Goal: Task Accomplishment & Management: Manage account settings

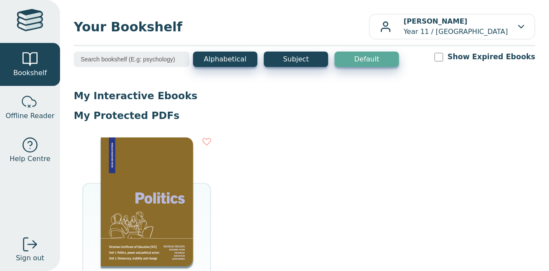
click at [158, 193] on img at bounding box center [147, 201] width 92 height 129
click at [424, 23] on p "Robert Chen Year 11 / South Oakleigh Secondary College" at bounding box center [455, 26] width 104 height 21
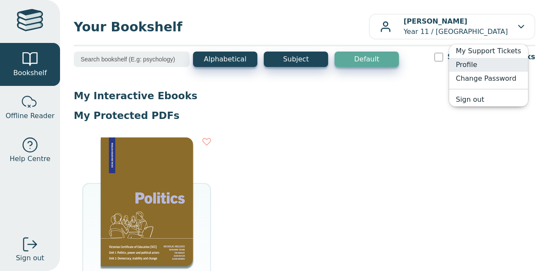
click at [487, 69] on link "Profile" at bounding box center [488, 65] width 79 height 14
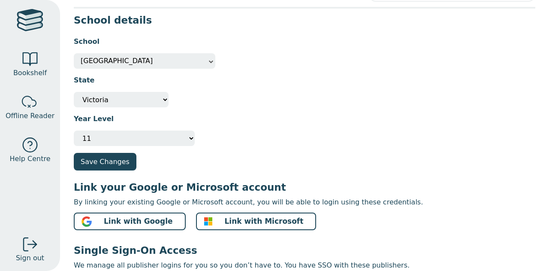
scroll to position [37, 0]
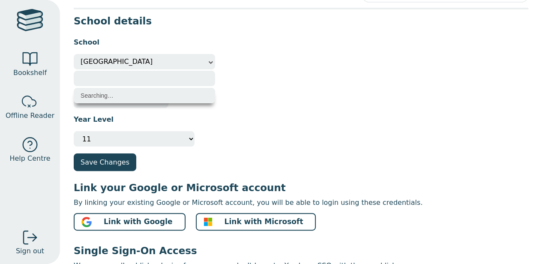
click at [127, 68] on span "South Oakleigh Secondary College" at bounding box center [145, 61] width 128 height 15
click at [105, 95] on li "Start Typing..." at bounding box center [144, 95] width 141 height 15
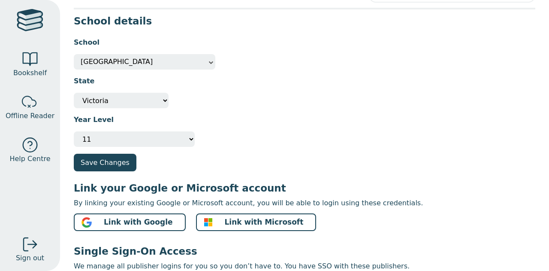
click at [93, 61] on span "South Oakleigh Secondary College" at bounding box center [145, 61] width 128 height 15
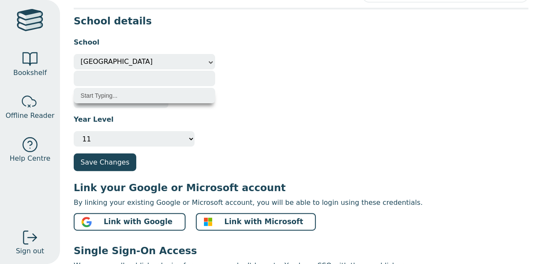
click at [93, 61] on span "South Oakleigh Secondary College" at bounding box center [145, 61] width 128 height 15
click at [97, 98] on li "Start Typing..." at bounding box center [144, 95] width 141 height 15
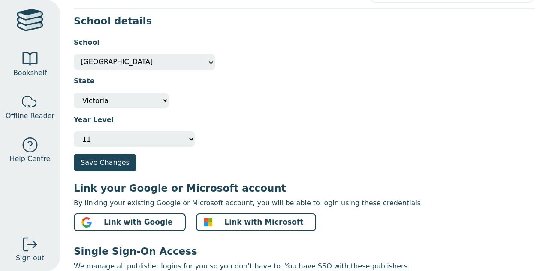
click at [91, 70] on div "State Not Specified Australian Capital Territory International New South Wales …" at bounding box center [304, 88] width 461 height 39
click at [86, 64] on span "South Oakleigh Secondary College" at bounding box center [145, 61] width 128 height 15
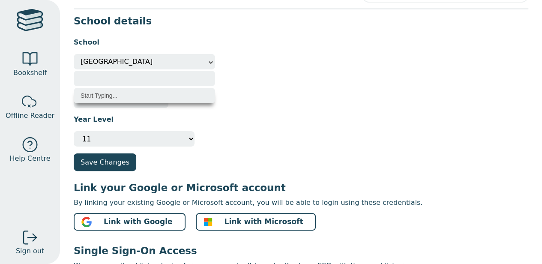
click at [91, 78] on input "search" at bounding box center [144, 78] width 141 height 15
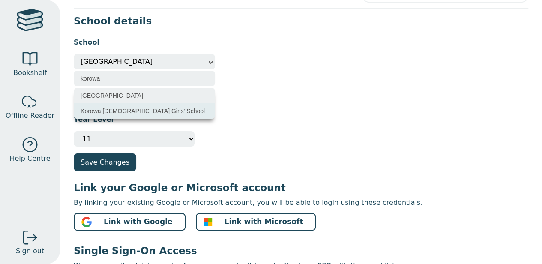
type input "korowa"
select select "faee4817-5dfa-eb11-a9a8-0272d098c78b"
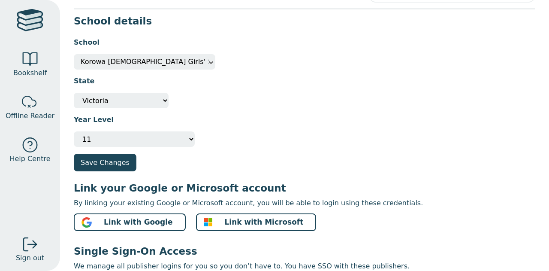
click at [108, 163] on button "Save Changes" at bounding box center [105, 162] width 63 height 18
